Goal: Information Seeking & Learning: Learn about a topic

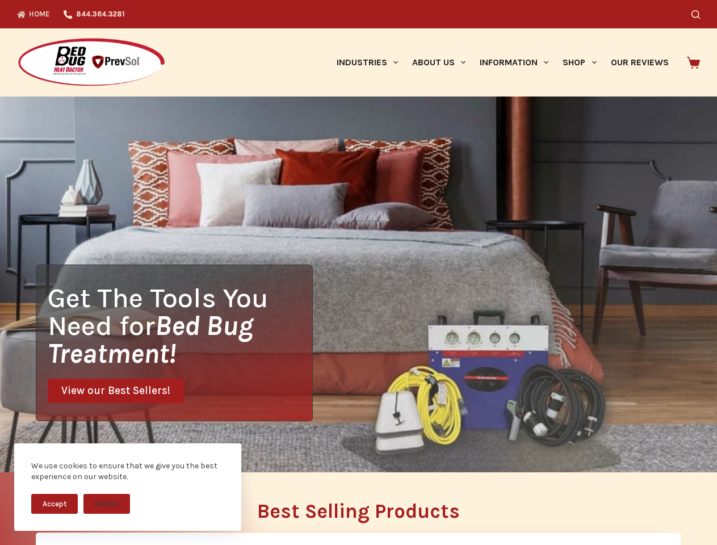
click at [358, 273] on div "Get The Tools You Need for Bed Bug Treatment! View our Best Sellers!" at bounding box center [358, 285] width 717 height 376
click at [55, 504] on button "Accept" at bounding box center [54, 504] width 47 height 20
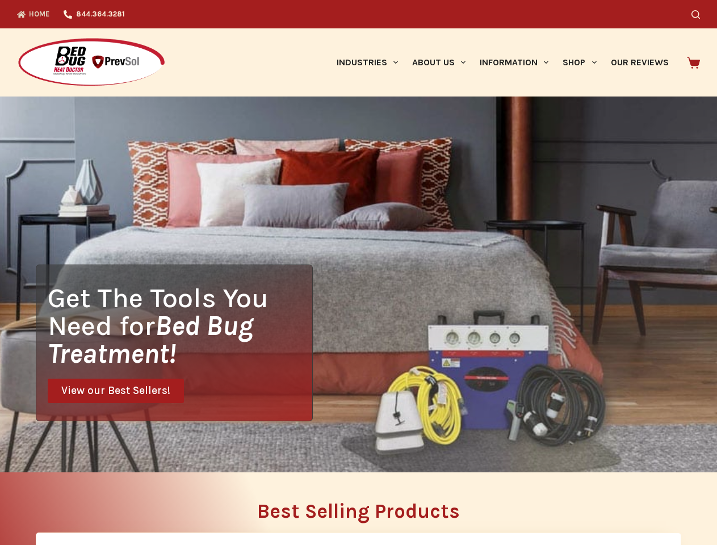
click at [107, 504] on button "Decline" at bounding box center [107, 513] width 47 height 20
click at [700, 14] on icon "Search" at bounding box center [696, 14] width 9 height 9
